Goal: Check status: Check status

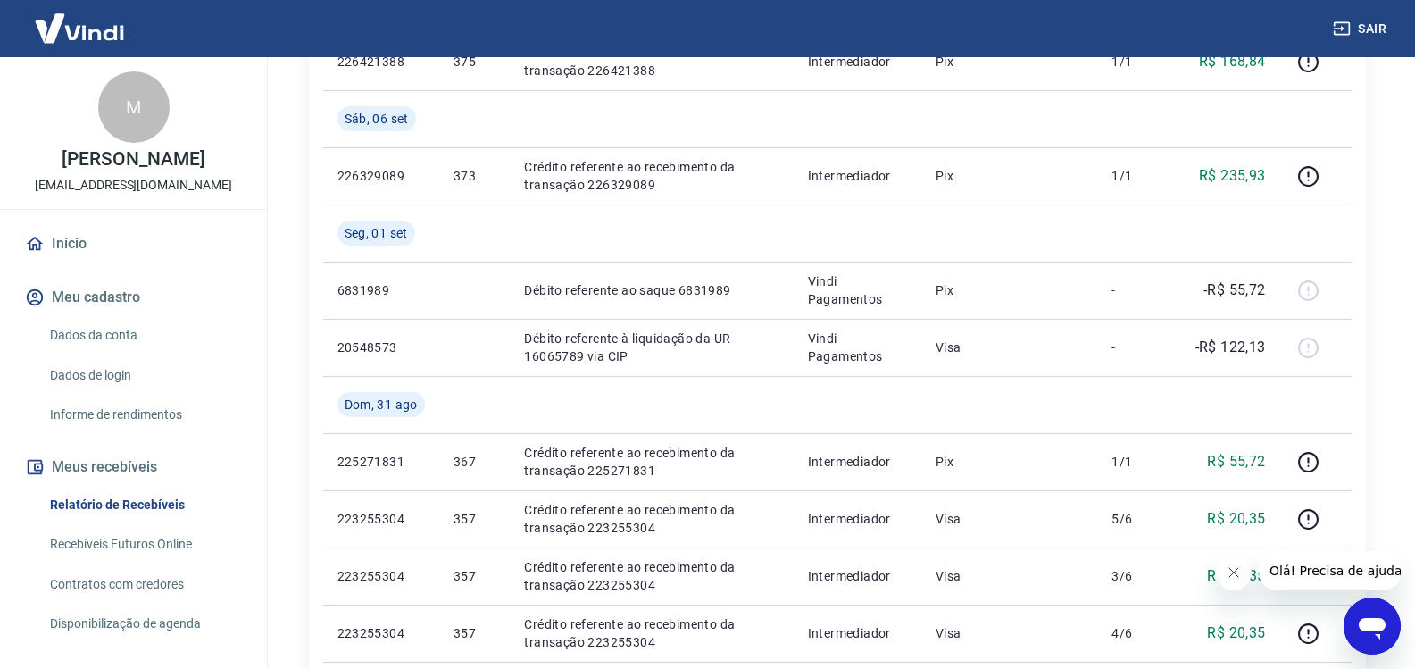
scroll to position [810, 0]
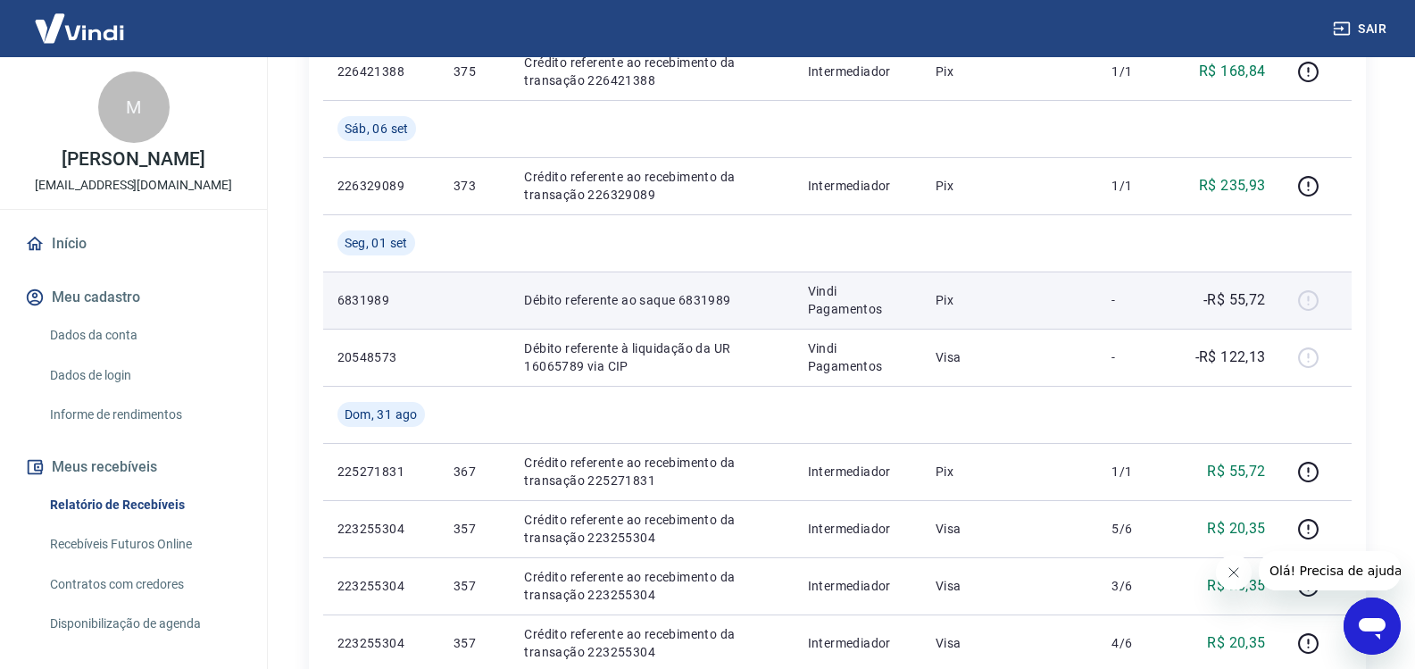
click at [1314, 296] on div at bounding box center [1315, 300] width 43 height 29
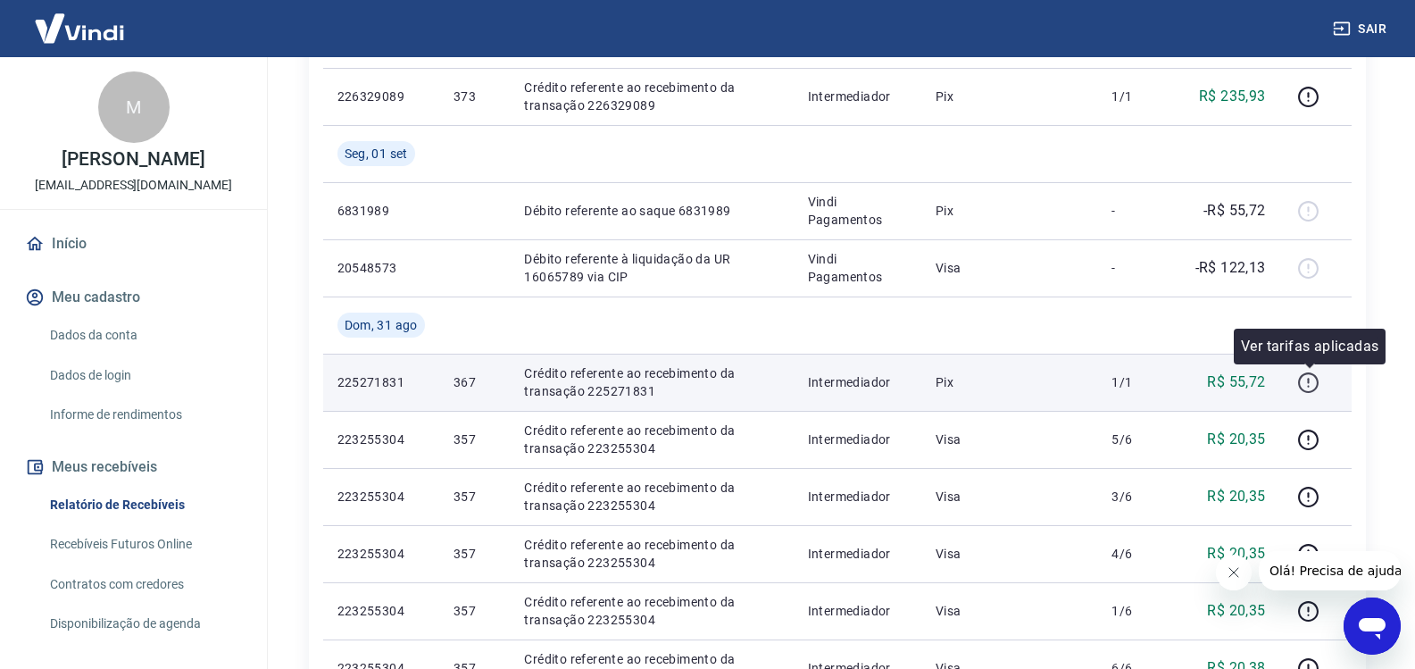
click at [1307, 378] on icon "button" at bounding box center [1308, 382] width 22 height 22
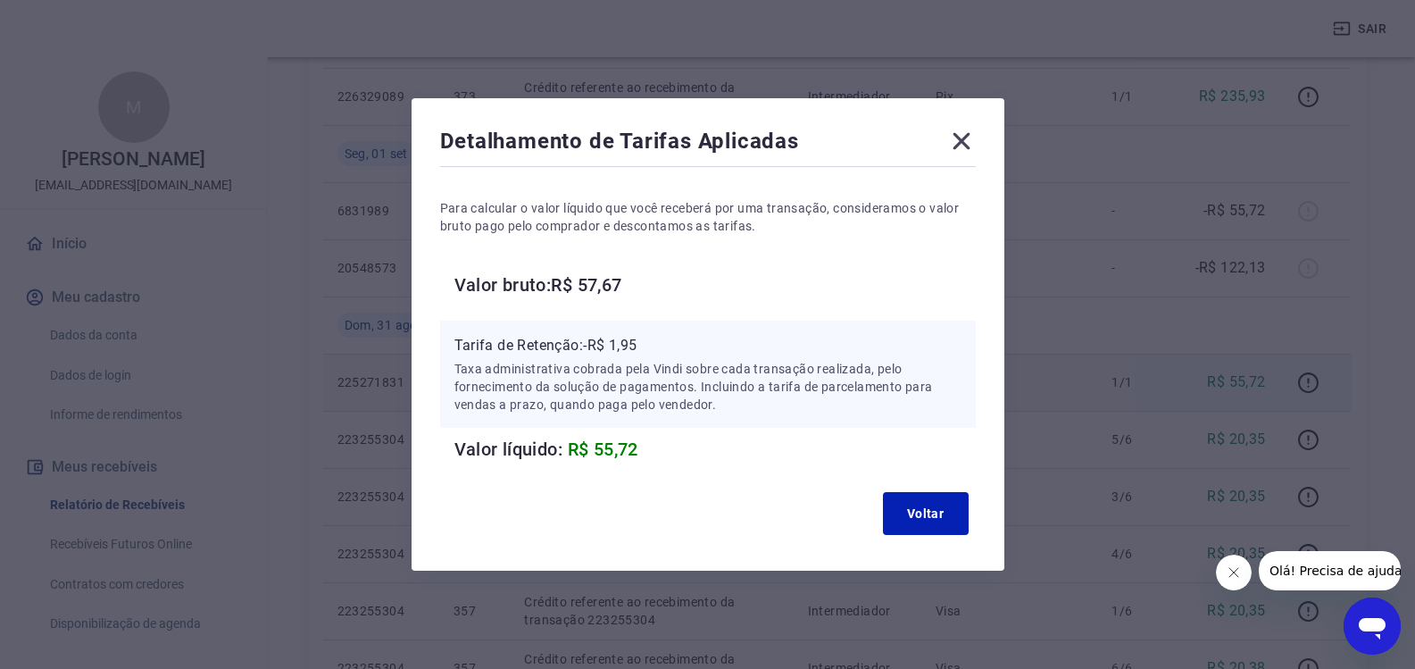
click at [957, 145] on icon at bounding box center [961, 141] width 29 height 29
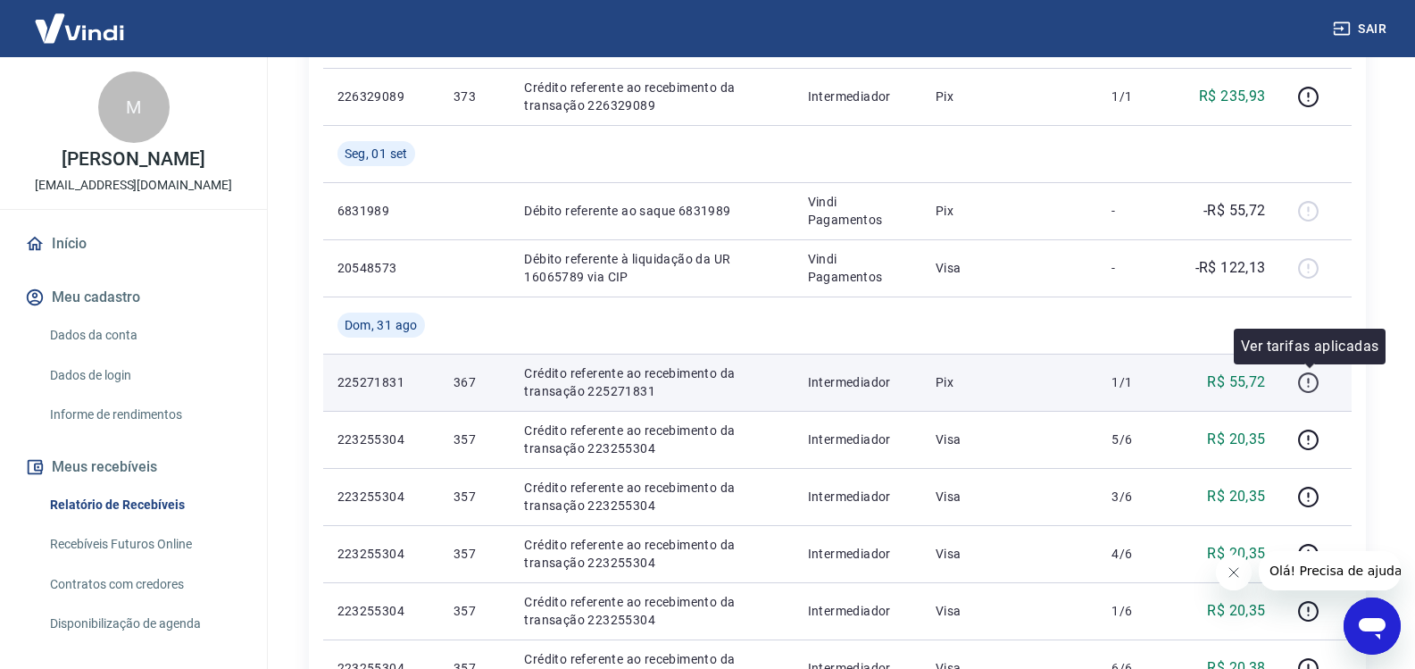
click at [1310, 384] on icon "button" at bounding box center [1308, 382] width 22 height 22
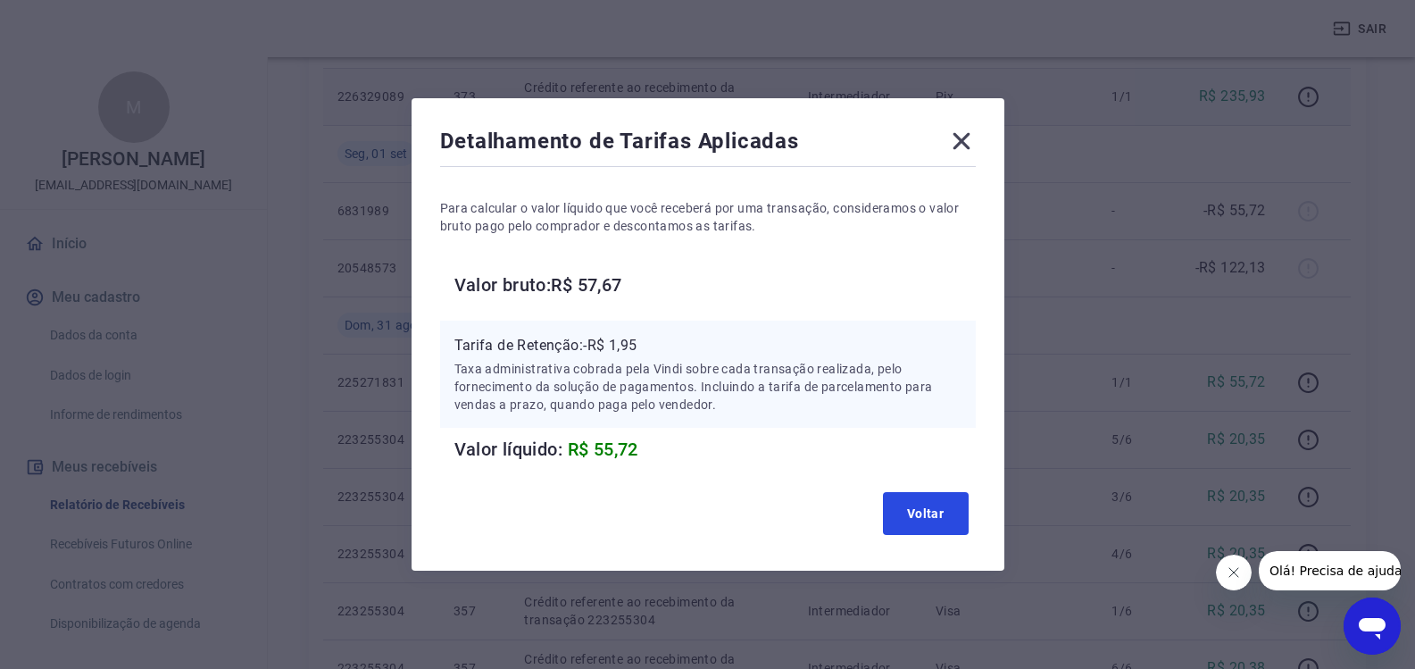
drag, startPoint x: 911, startPoint y: 514, endPoint x: 348, endPoint y: 110, distance: 692.7
click at [897, 507] on button "Voltar" at bounding box center [926, 513] width 86 height 43
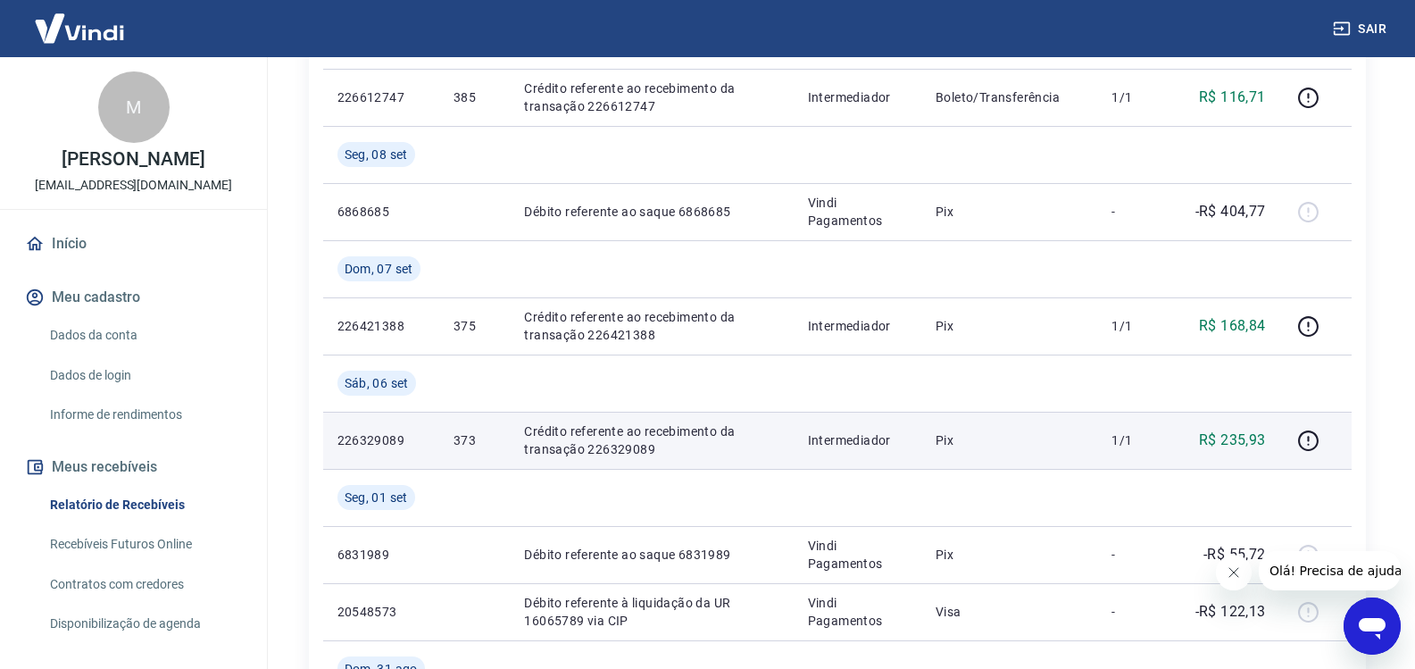
scroll to position [542, 0]
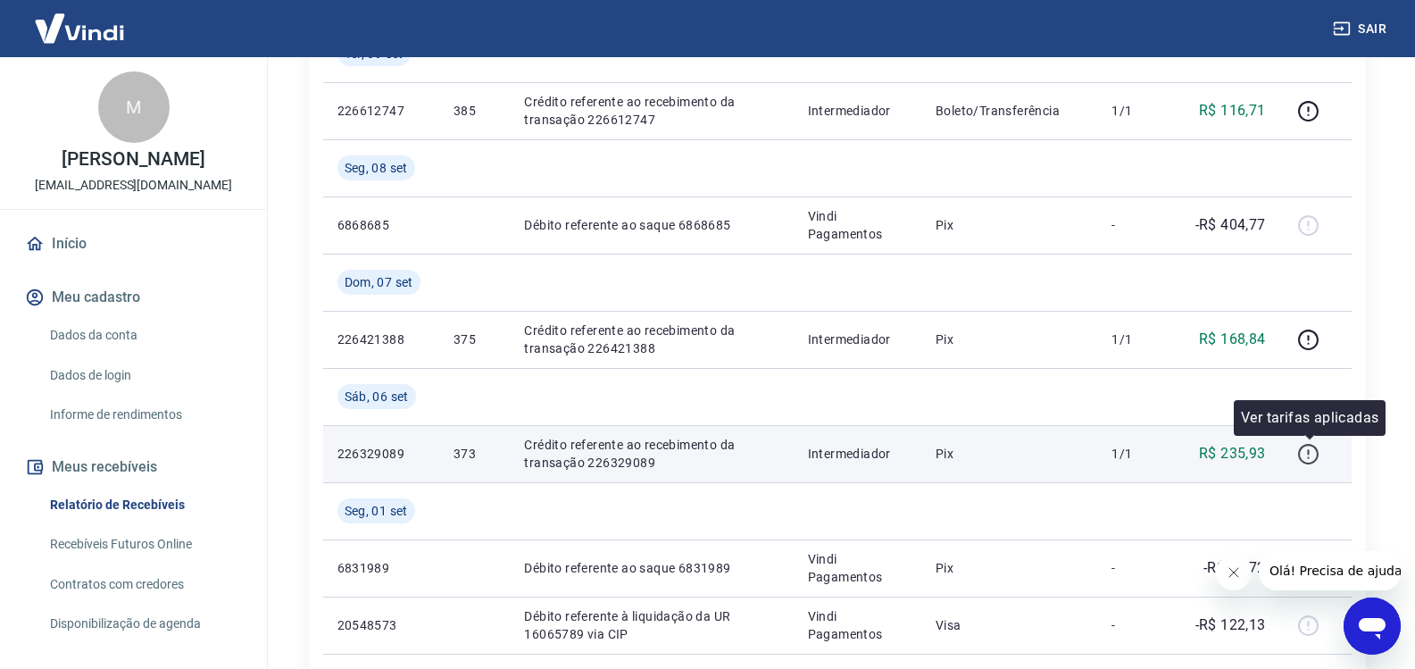
click at [1303, 460] on icon "button" at bounding box center [1308, 454] width 21 height 21
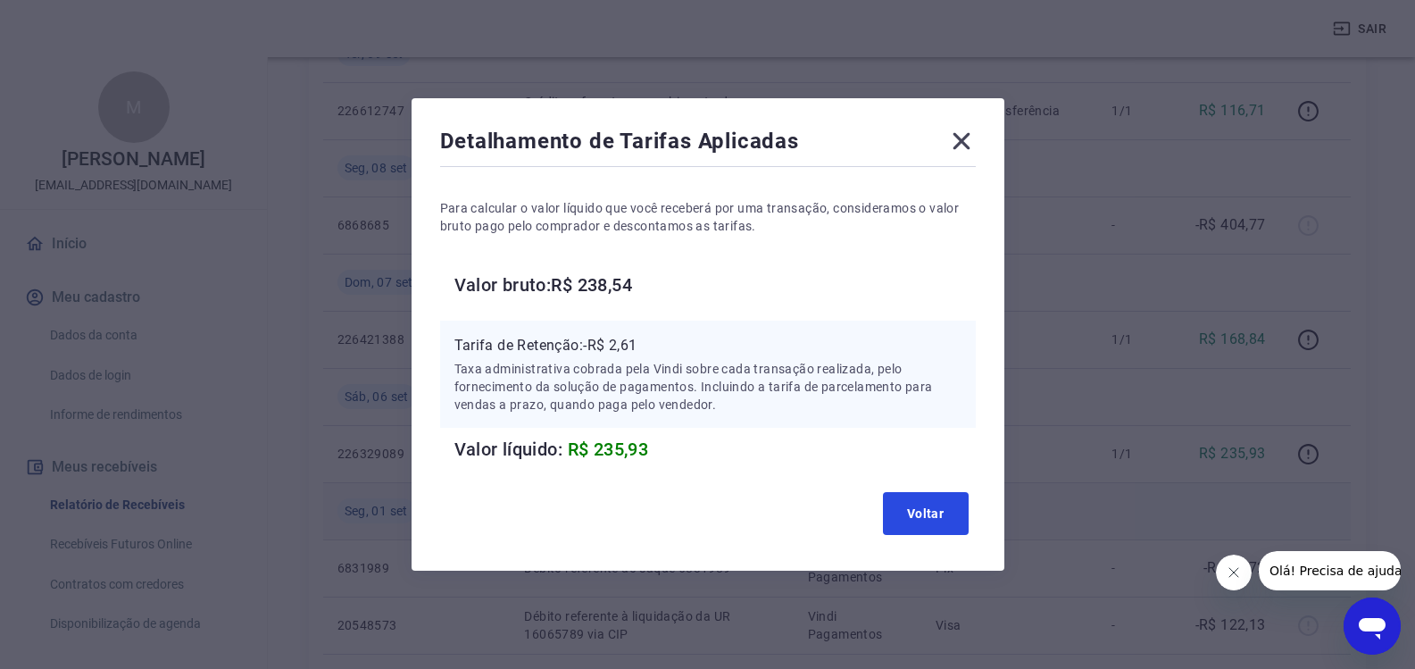
drag, startPoint x: 943, startPoint y: 505, endPoint x: 971, endPoint y: 505, distance: 28.6
click at [945, 505] on button "Voltar" at bounding box center [926, 513] width 86 height 43
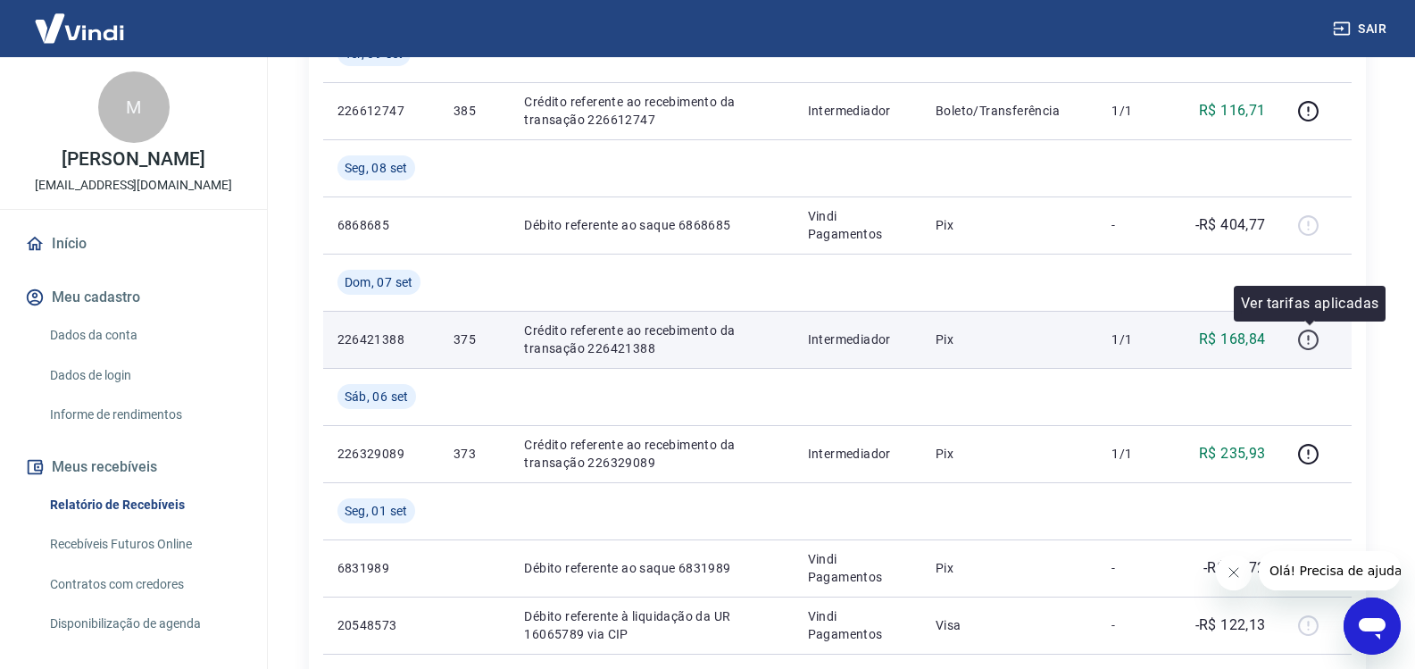
click at [1300, 343] on icon "button" at bounding box center [1308, 340] width 22 height 22
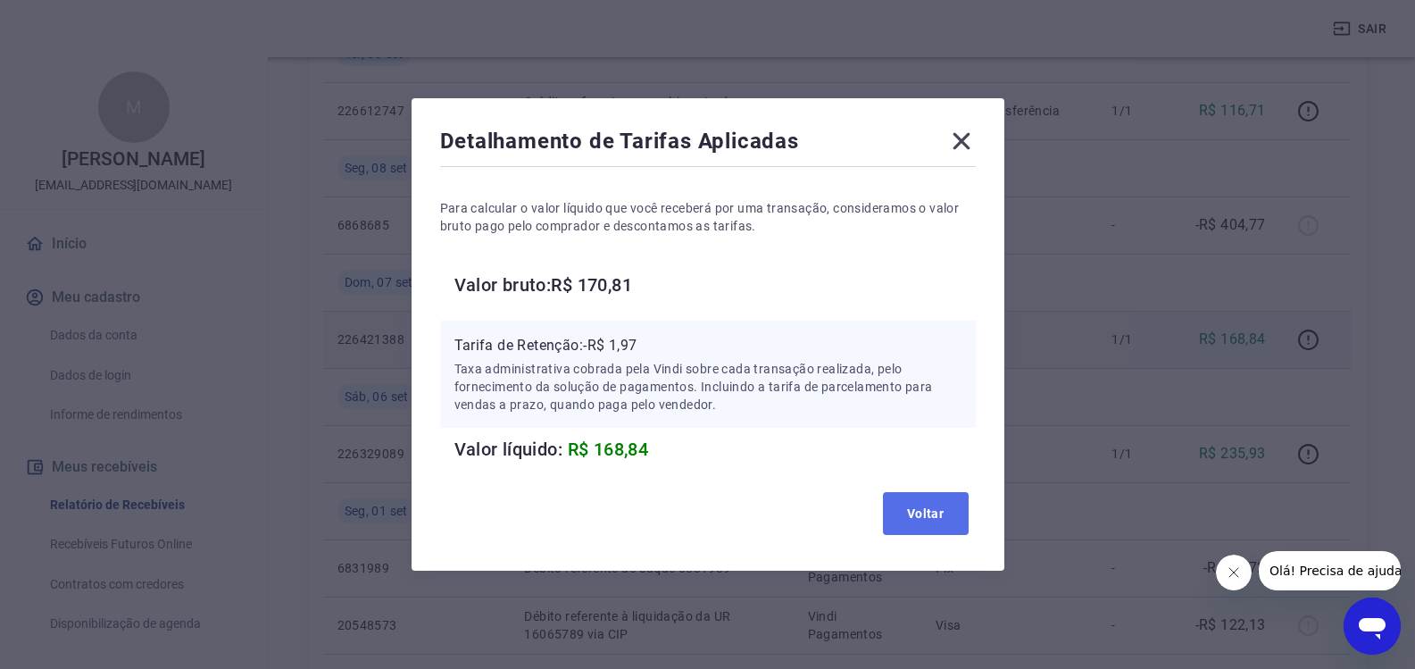
click at [923, 516] on button "Voltar" at bounding box center [926, 513] width 86 height 43
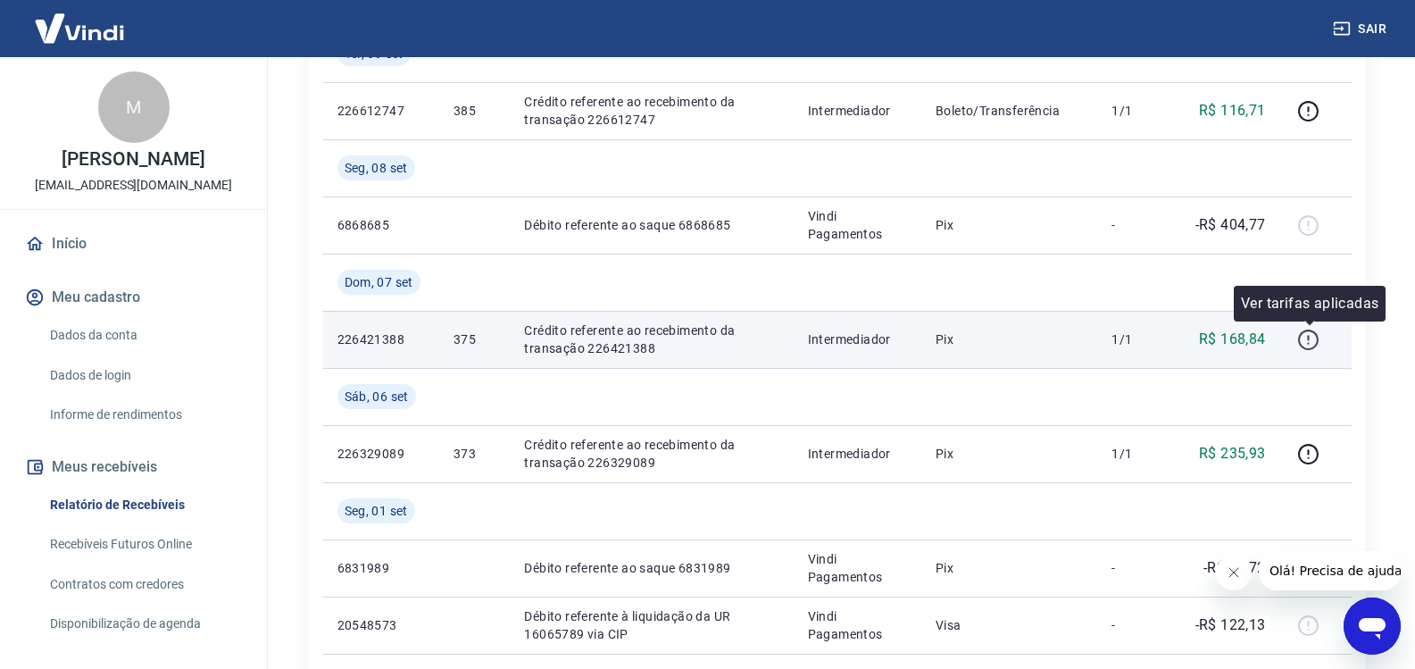
click at [1315, 338] on icon "button" at bounding box center [1308, 340] width 22 height 22
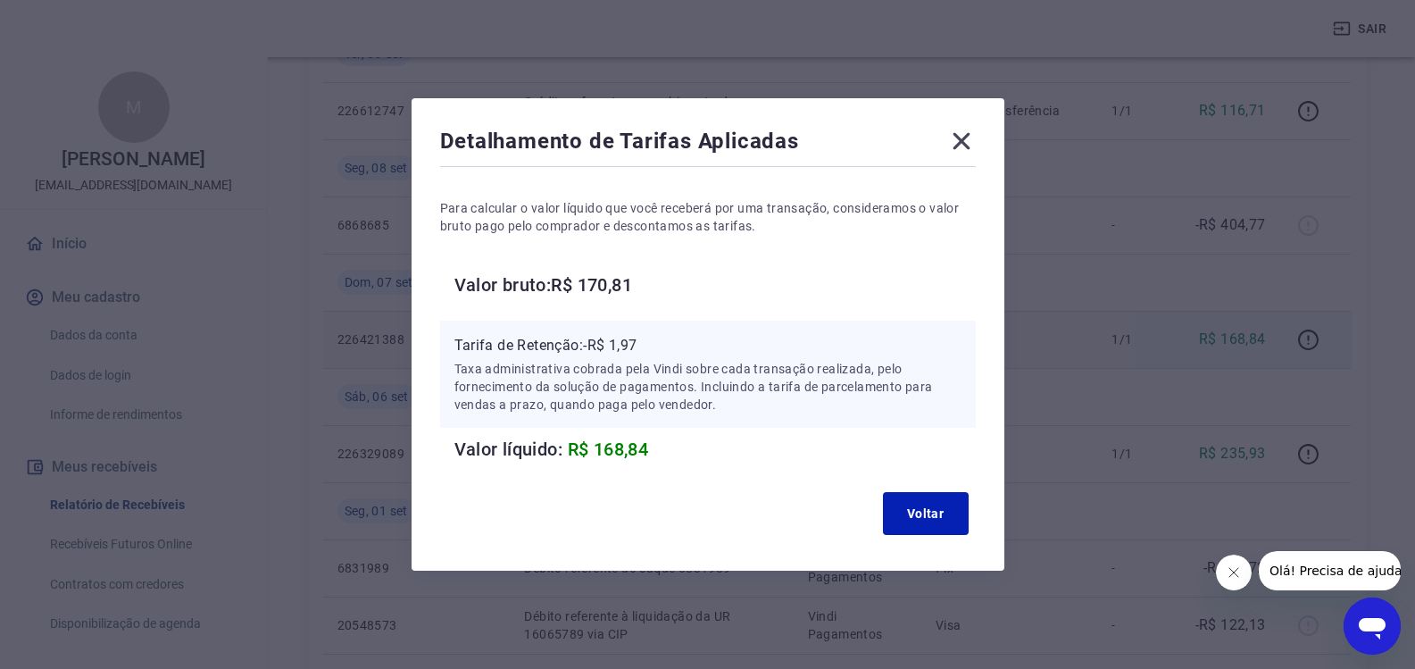
click at [976, 140] on icon at bounding box center [961, 141] width 29 height 29
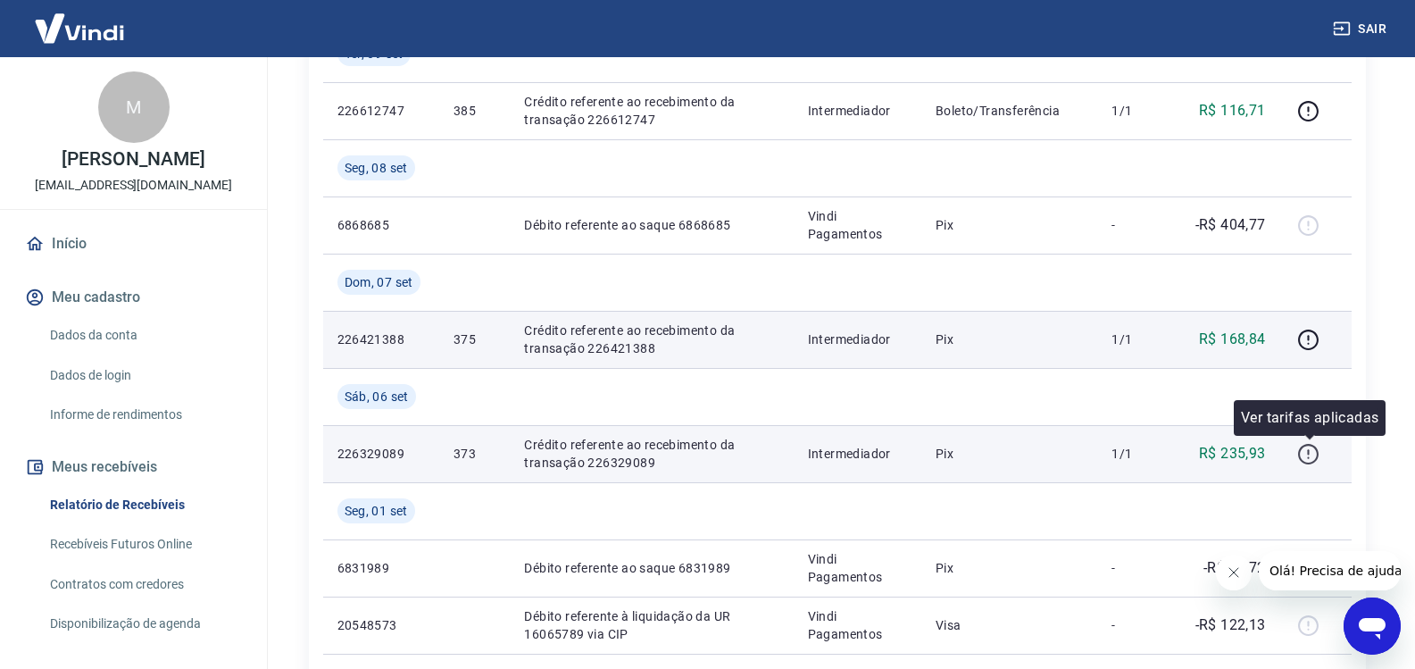
click at [1309, 461] on icon "button" at bounding box center [1308, 454] width 22 height 22
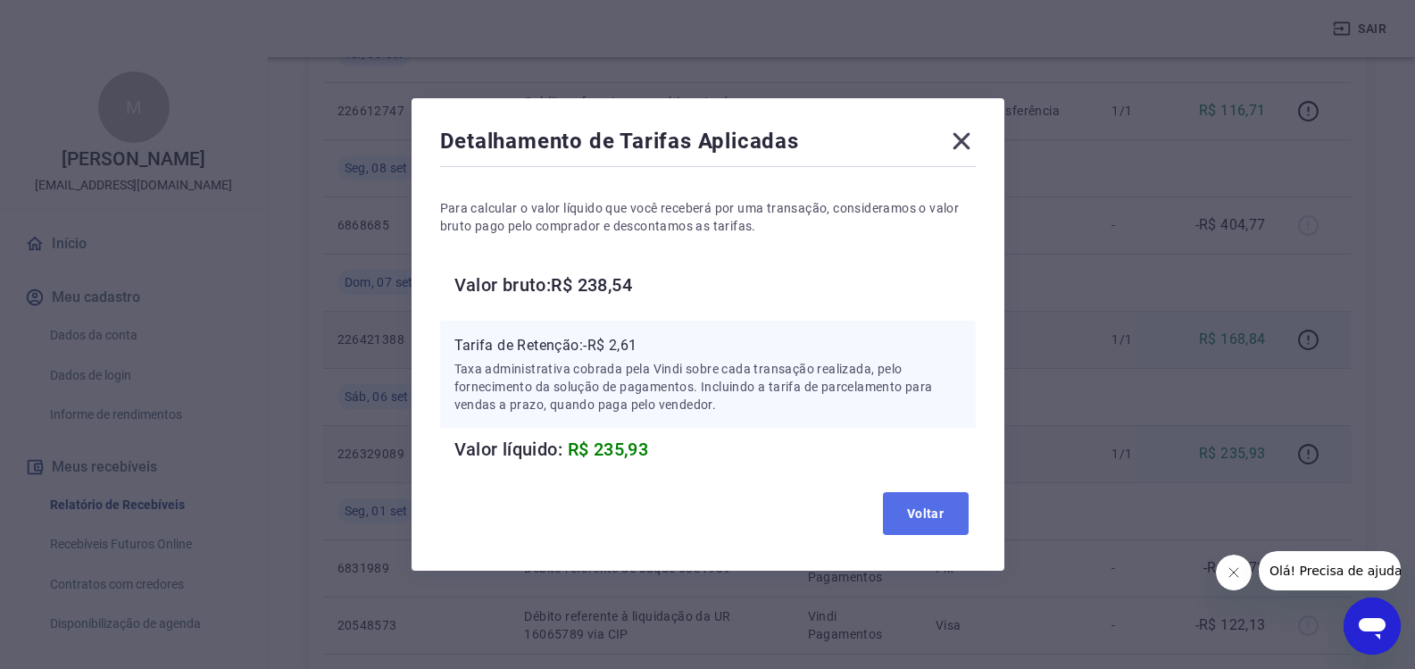
click at [905, 508] on button "Voltar" at bounding box center [926, 513] width 86 height 43
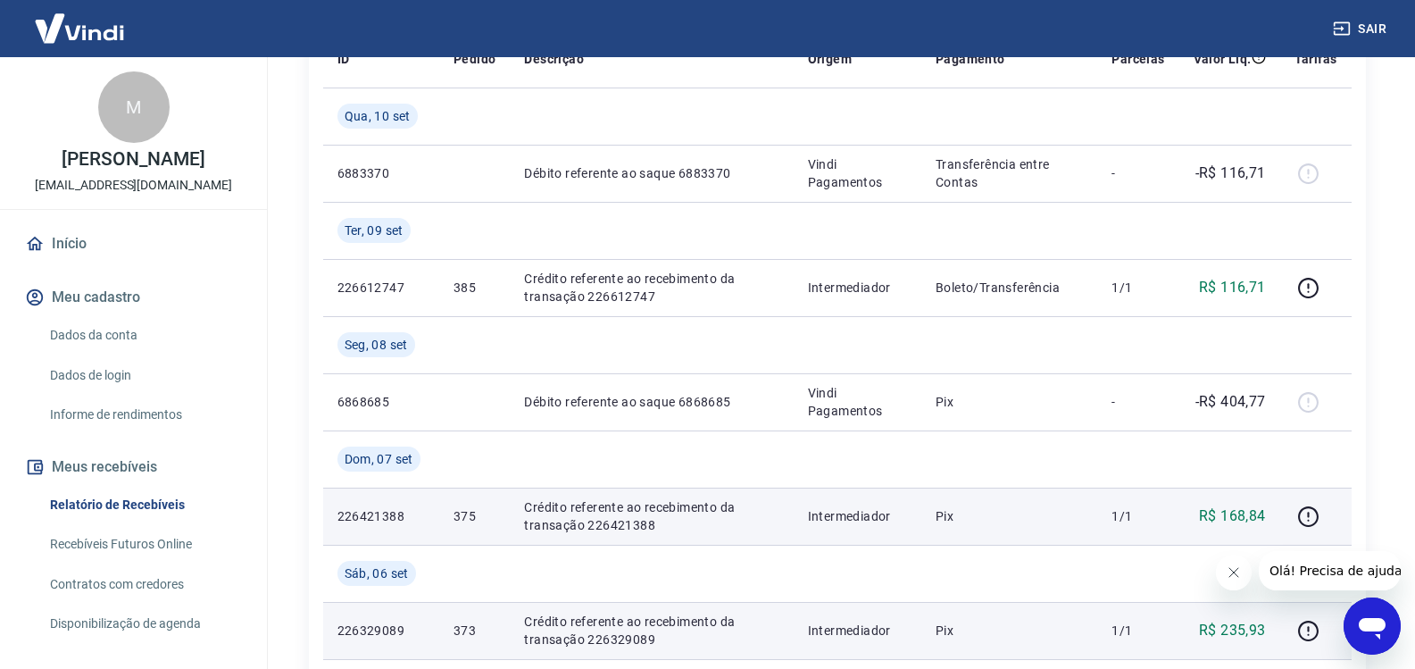
scroll to position [363, 0]
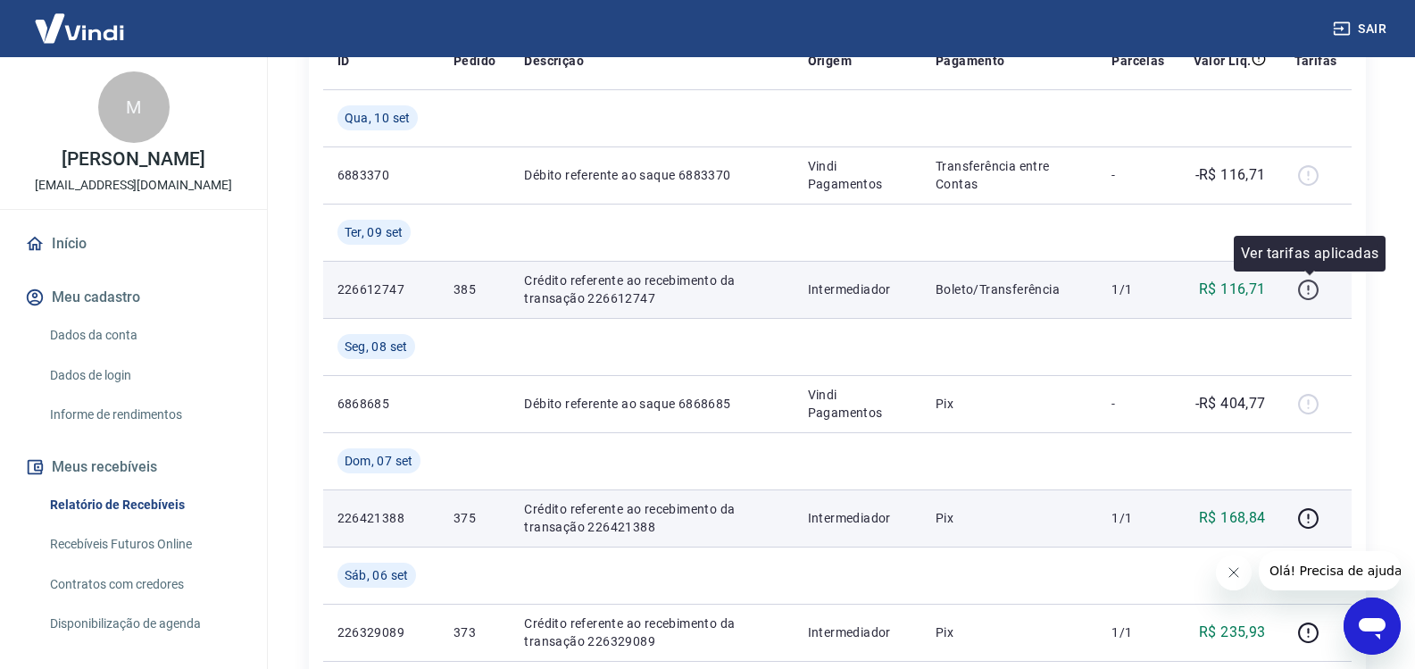
click at [1310, 285] on icon "button" at bounding box center [1308, 290] width 22 height 22
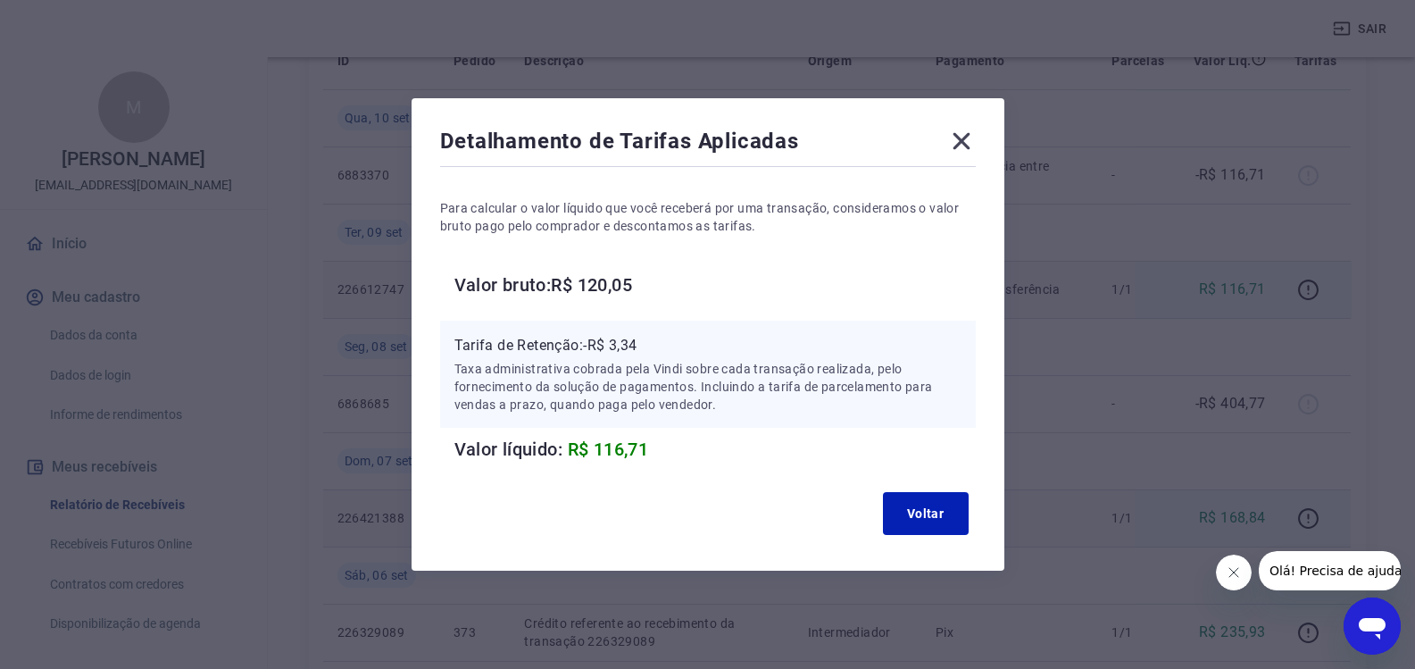
click at [658, 219] on p "Para calcular o valor líquido que você receberá por uma transação, consideramos…" at bounding box center [708, 217] width 536 height 36
click at [912, 511] on button "Voltar" at bounding box center [926, 513] width 86 height 43
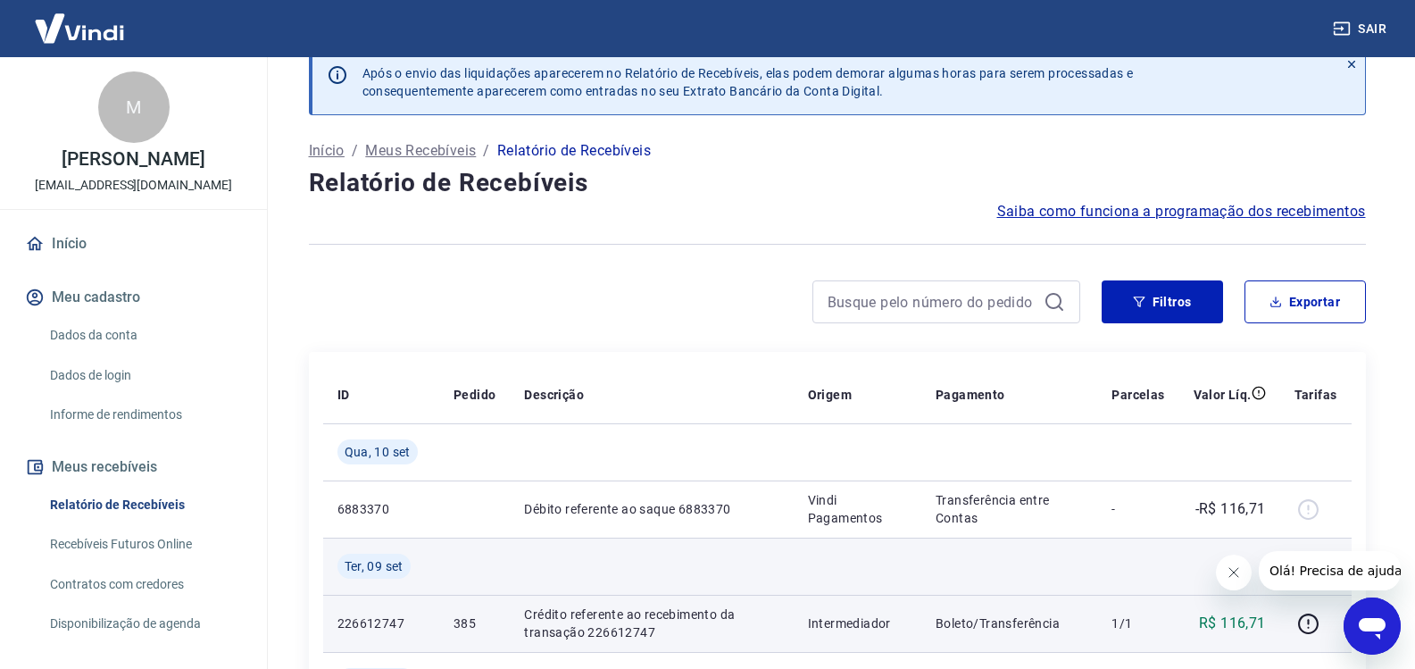
scroll to position [0, 0]
